Goal: Task Accomplishment & Management: Manage account settings

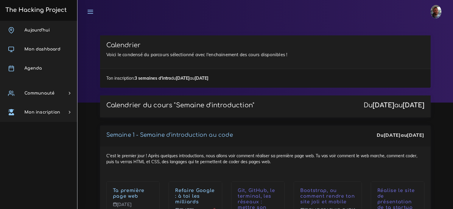
scroll to position [148, 0]
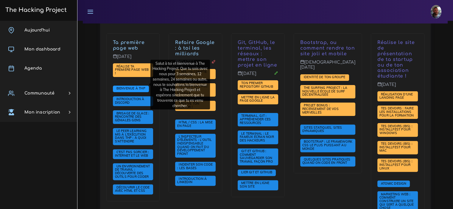
click at [136, 86] on span "Bienvenue à THP" at bounding box center [131, 88] width 32 height 4
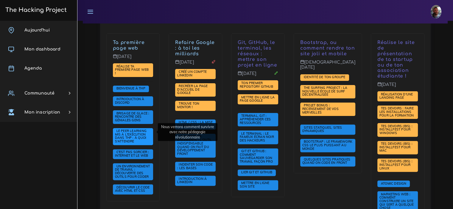
click at [137, 133] on span "Le Peer learning mis à l'exécution dans THP : à quoi s'attendre" at bounding box center [133, 136] width 41 height 17
click at [141, 133] on span "Le Peer learning mis à l'exécution dans THP : à quoi s'attendre" at bounding box center [133, 136] width 41 height 17
click at [126, 133] on span "Le Peer learning mis à l'exécution dans THP : à quoi s'attendre" at bounding box center [131, 136] width 32 height 15
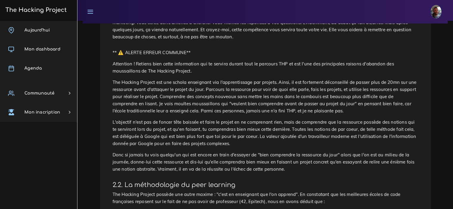
scroll to position [194, 0]
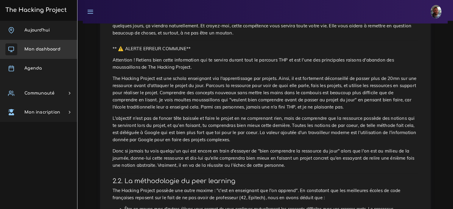
click at [55, 49] on span "Mon dashboard" at bounding box center [42, 49] width 36 height 4
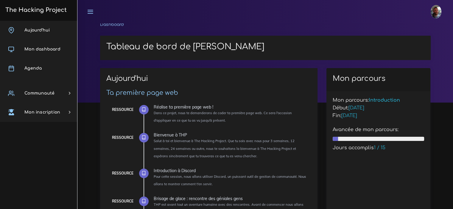
click at [89, 13] on icon at bounding box center [90, 11] width 7 height 7
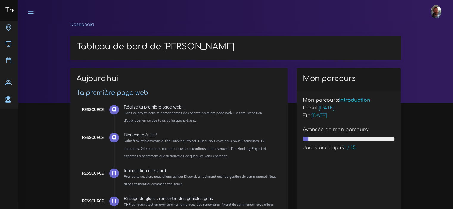
click at [31, 9] on icon at bounding box center [30, 11] width 7 height 7
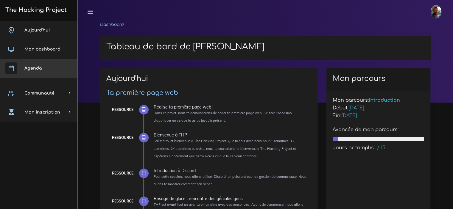
click at [36, 65] on link "Agenda" at bounding box center [38, 68] width 77 height 19
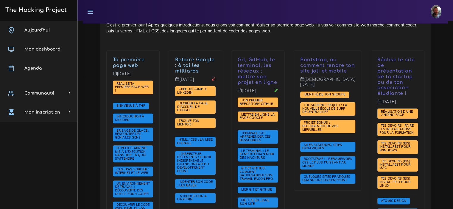
scroll to position [151, 0]
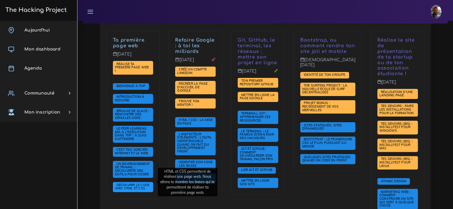
click at [132, 183] on span "Découvrir le code avec HTML et CSS" at bounding box center [132, 187] width 35 height 8
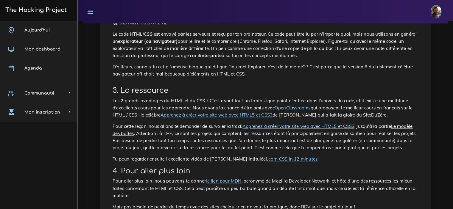
scroll to position [1002, 0]
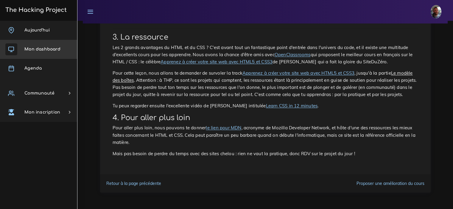
click at [48, 46] on link "Mon dashboard" at bounding box center [38, 49] width 77 height 19
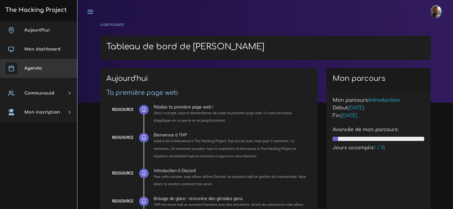
click at [38, 70] on span "Agenda" at bounding box center [32, 68] width 17 height 4
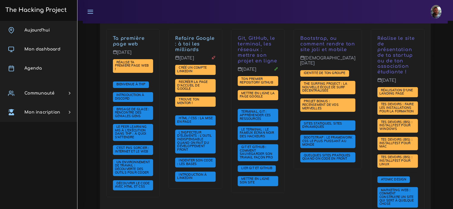
scroll to position [155, 0]
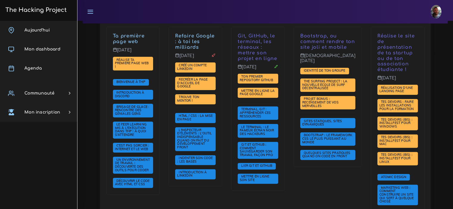
click at [89, 12] on icon at bounding box center [90, 11] width 7 height 7
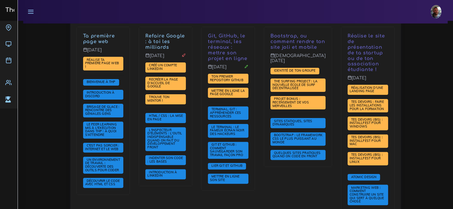
click at [24, 9] on link at bounding box center [30, 11] width 15 height 21
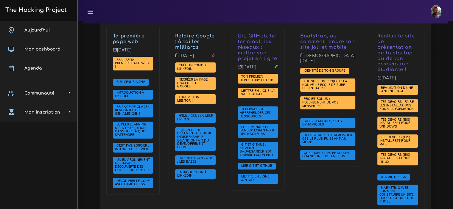
click at [39, 8] on h3 "The Hacking Project" at bounding box center [35, 10] width 63 height 7
click at [43, 31] on span "Aujourd'hui" at bounding box center [36, 30] width 25 height 4
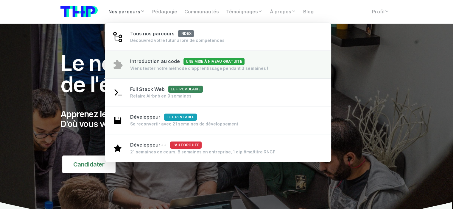
click at [153, 64] on span "Introduction au code Une mise à niveau gratuite" at bounding box center [187, 62] width 114 height 6
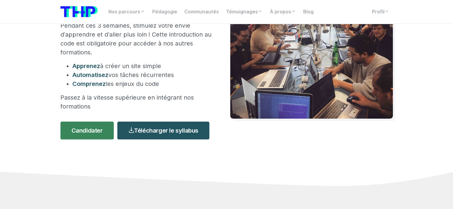
scroll to position [99, 0]
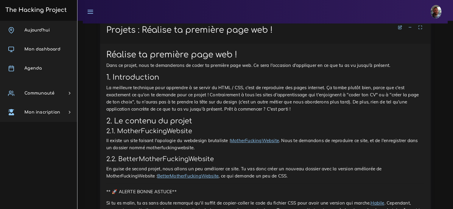
scroll to position [341, 0]
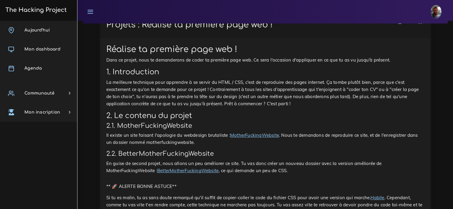
click at [242, 133] on link "MotherFuckingWebsite" at bounding box center [254, 136] width 49 height 6
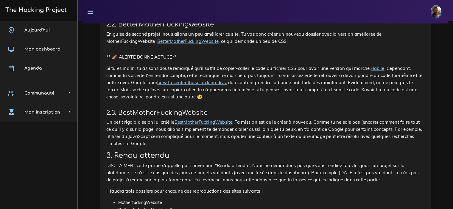
scroll to position [477, 0]
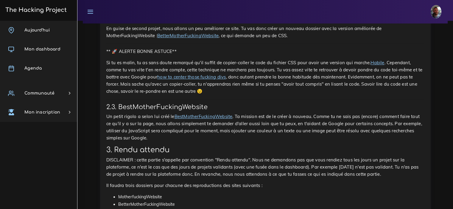
click at [200, 114] on link "BestMotherFuckingWebsite" at bounding box center [204, 117] width 58 height 6
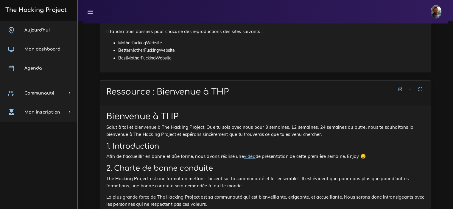
scroll to position [632, 0]
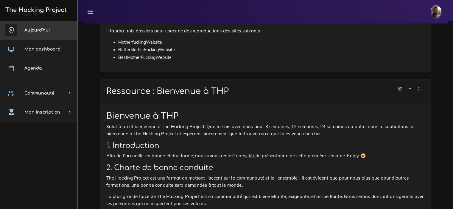
click at [52, 34] on link "Aujourd'hui" at bounding box center [38, 30] width 77 height 19
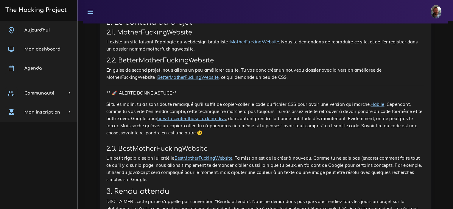
scroll to position [437, 0]
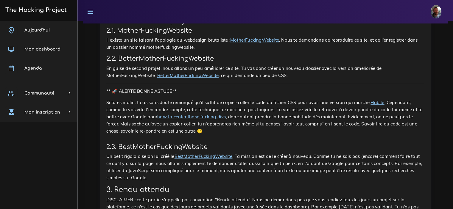
click at [199, 114] on link "how to center those fucking divs" at bounding box center [191, 117] width 69 height 6
click at [36, 29] on span "Aujourd'hui" at bounding box center [36, 30] width 25 height 4
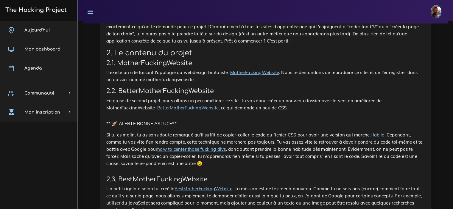
scroll to position [405, 0]
click at [379, 131] on link "Habile" at bounding box center [378, 134] width 14 height 6
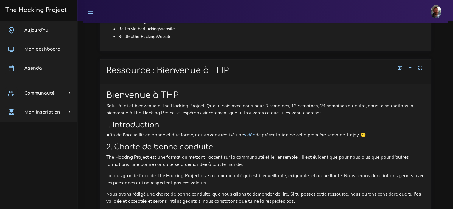
scroll to position [655, 0]
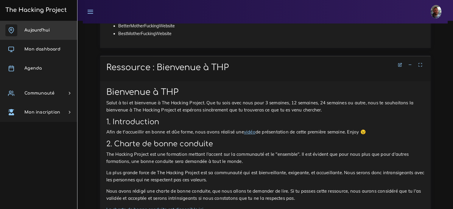
click at [38, 28] on span "Aujourd'hui" at bounding box center [36, 30] width 25 height 4
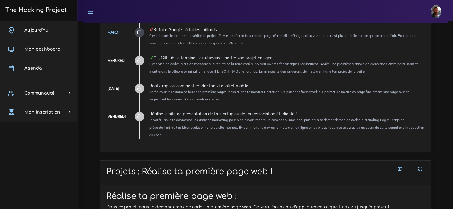
scroll to position [198, 0]
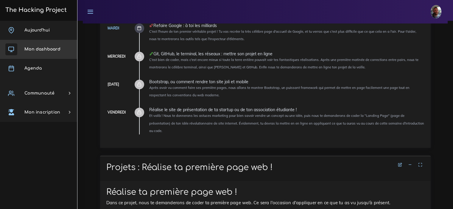
click at [52, 49] on span "Mon dashboard" at bounding box center [42, 49] width 36 height 4
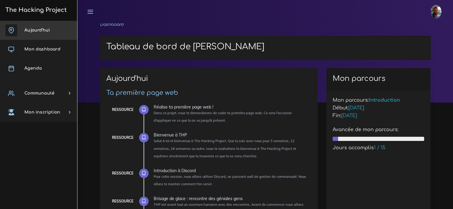
click at [43, 29] on span "Aujourd'hui" at bounding box center [36, 30] width 25 height 4
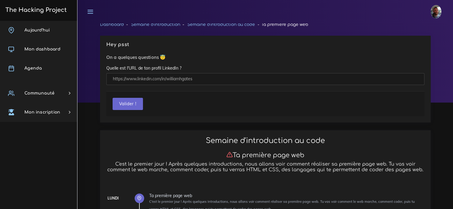
click at [155, 74] on input "text" at bounding box center [265, 79] width 318 height 12
type input "[URL][DOMAIN_NAME][PERSON_NAME]"
click at [130, 102] on button "Valider !" at bounding box center [128, 104] width 30 height 12
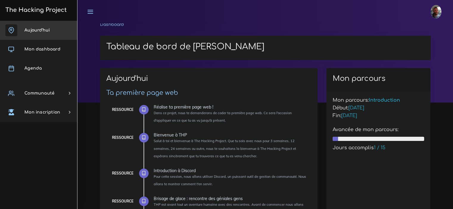
click at [42, 32] on span "Aujourd'hui" at bounding box center [36, 30] width 25 height 4
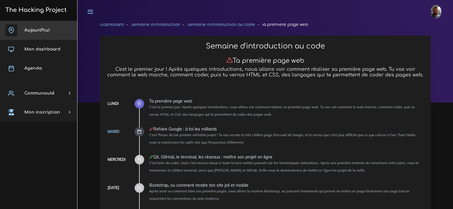
click at [39, 31] on span "Aujourd'hui" at bounding box center [36, 30] width 25 height 4
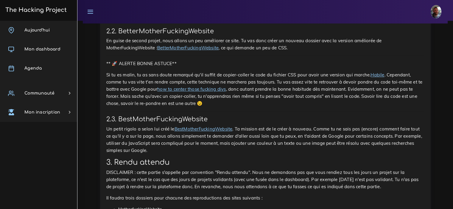
scroll to position [381, 0]
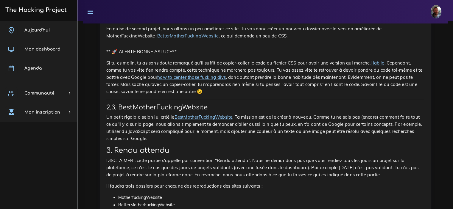
click at [194, 114] on link "BestMotherFuckingWebsite" at bounding box center [204, 117] width 58 height 6
